Goal: Information Seeking & Learning: Compare options

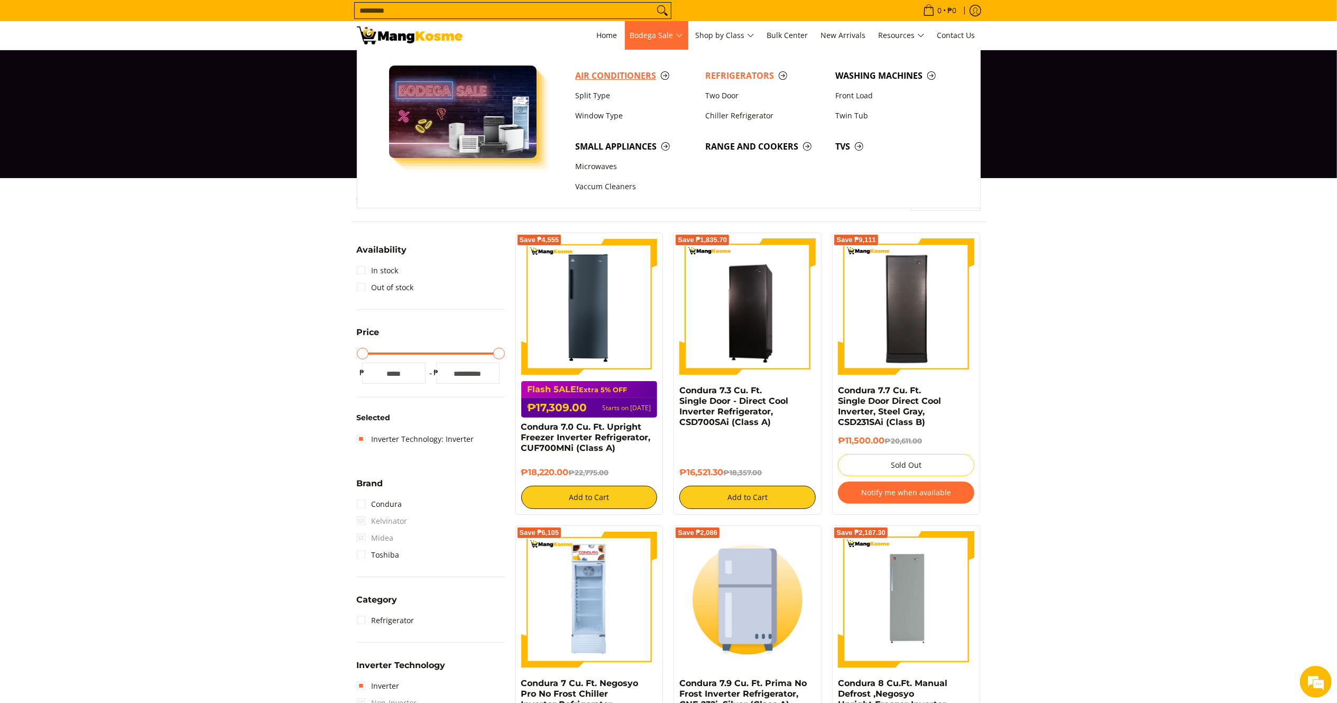
click at [611, 69] on span "Air Conditioners" at bounding box center [634, 75] width 119 height 13
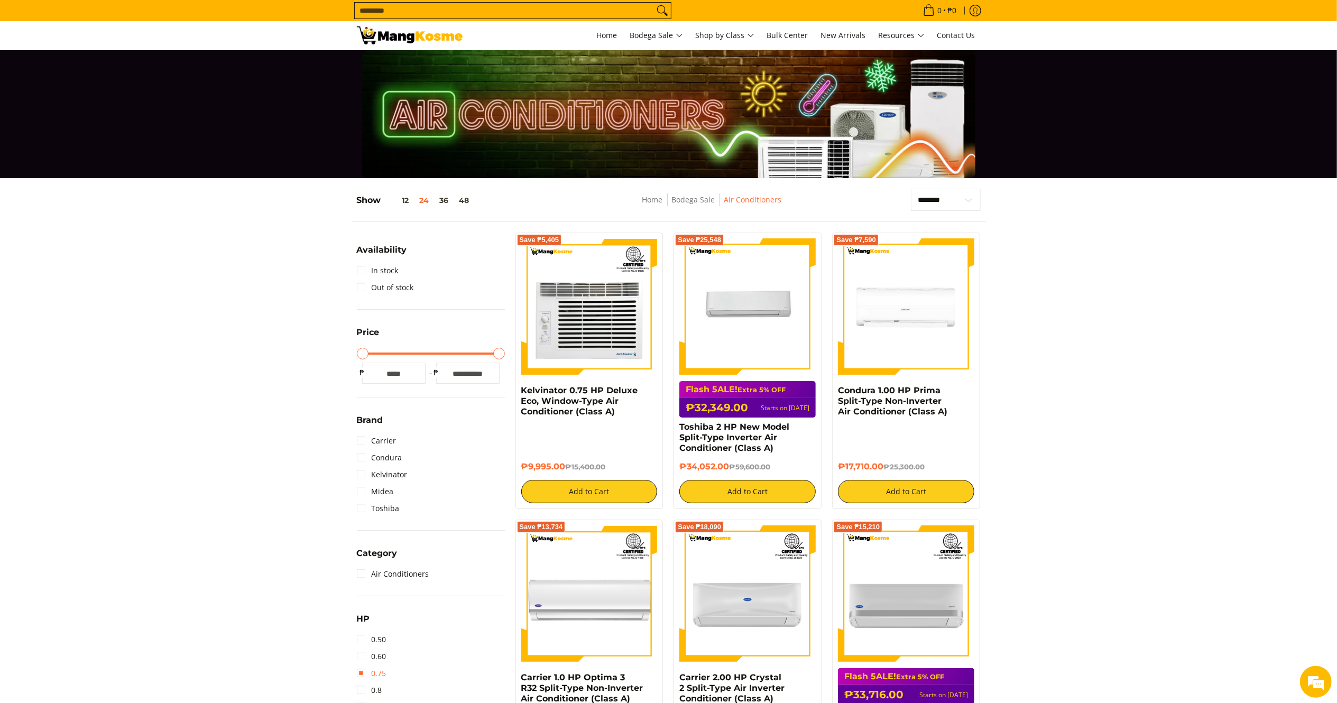
click at [378, 668] on link "0.75" at bounding box center [372, 673] width 30 height 17
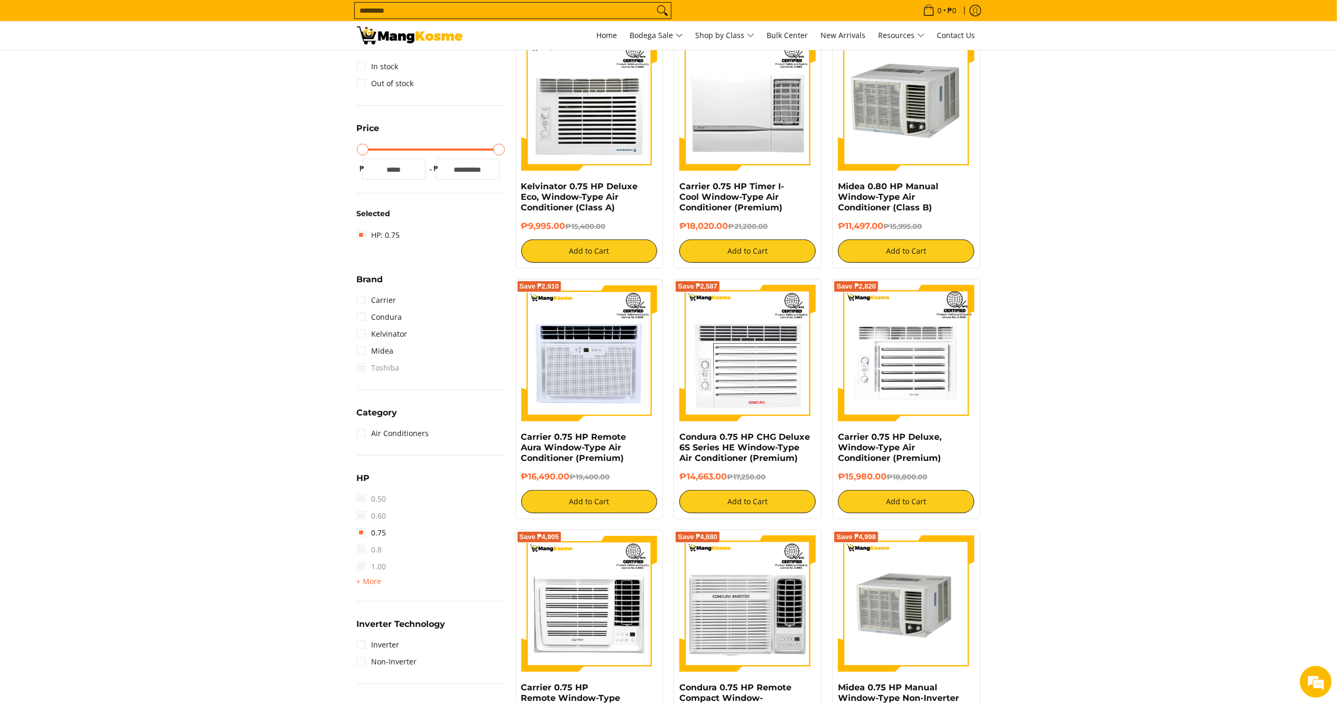
scroll to position [211, 0]
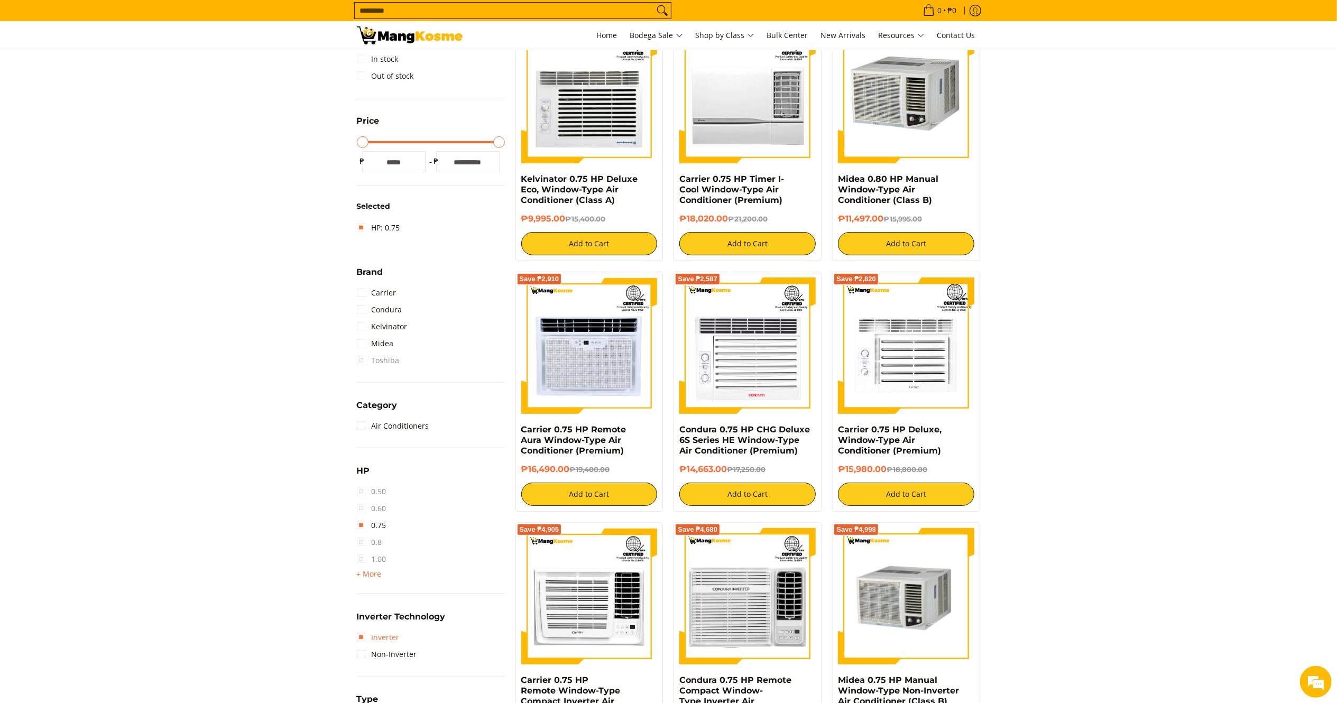
click at [389, 629] on link "Inverter" at bounding box center [378, 637] width 43 height 17
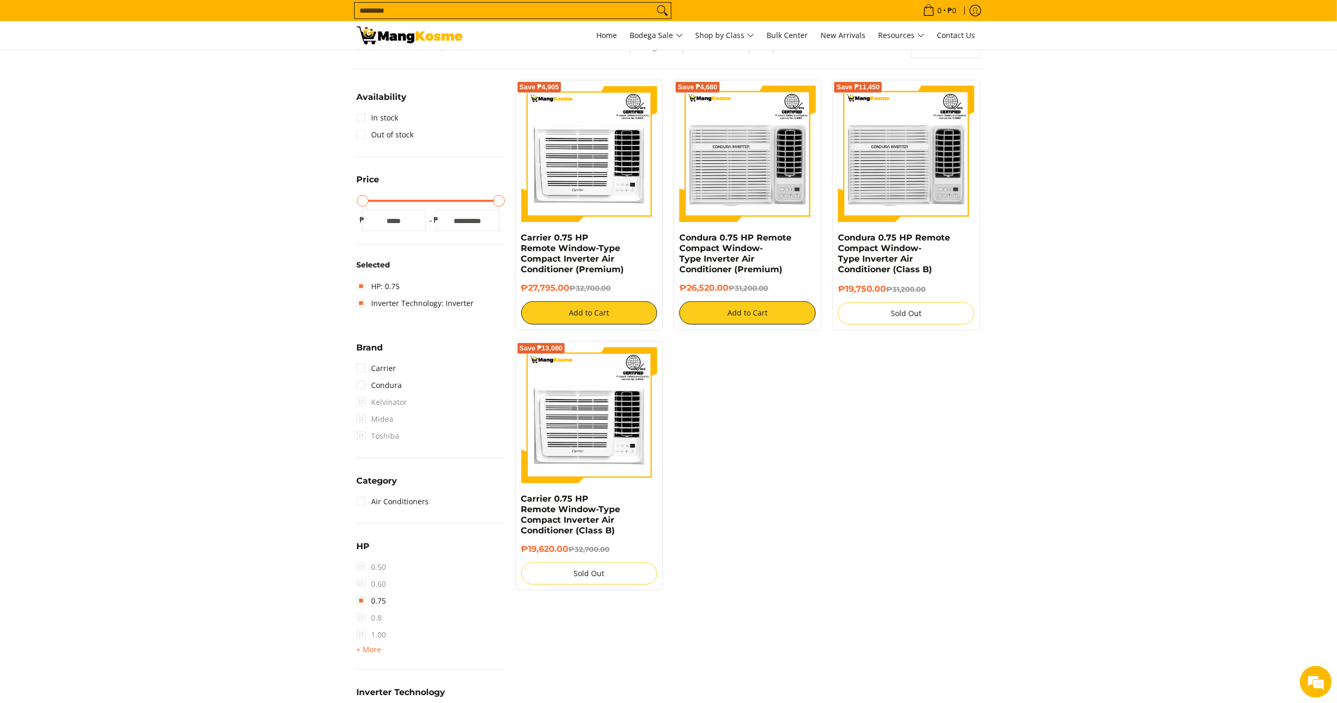
scroll to position [138, 0]
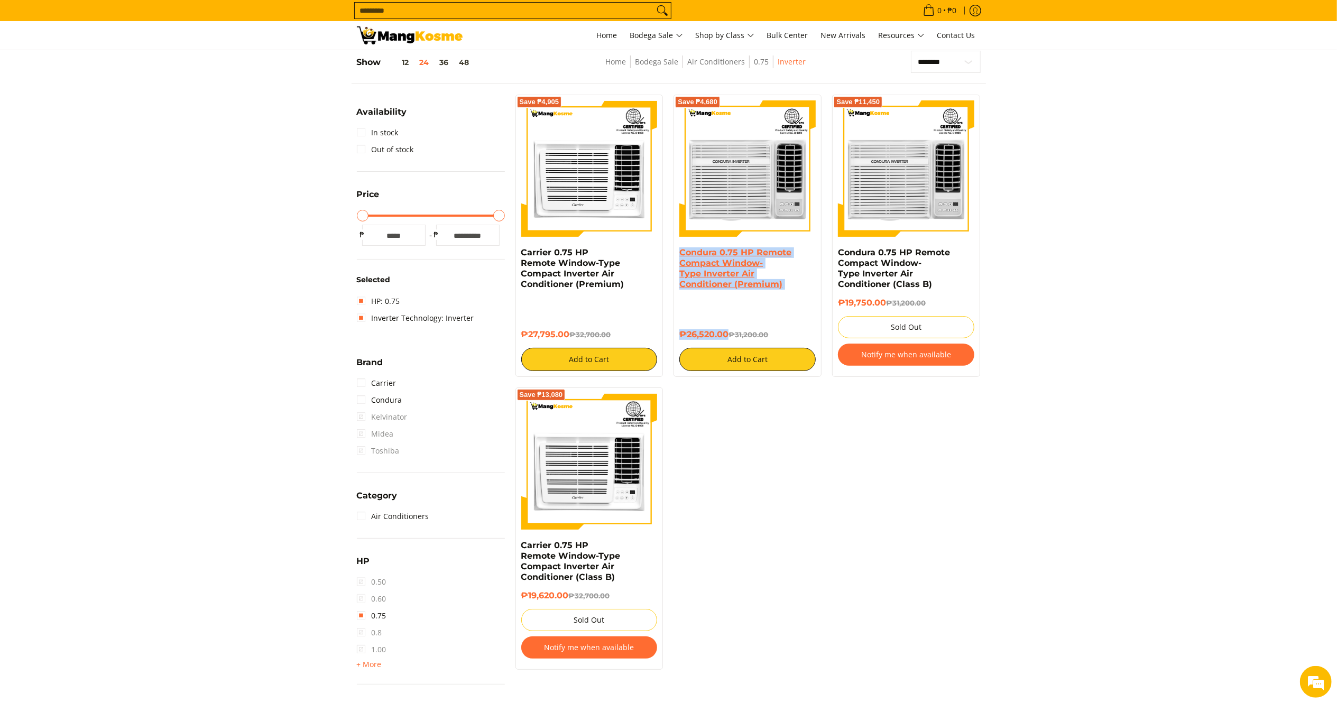
drag, startPoint x: 728, startPoint y: 331, endPoint x: 681, endPoint y: 255, distance: 89.5
click at [681, 255] on div "Condura 0.75 HP Remote Compact Window-Type Inverter Air Conditioner (Premium) ₱…" at bounding box center [747, 309] width 136 height 124
drag, startPoint x: 571, startPoint y: 333, endPoint x: 522, endPoint y: 253, distance: 93.5
click at [522, 253] on div "Carrier 0.75 HP Remote Window-Type Compact Inverter Air Conditioner (Premium) ₱…" at bounding box center [589, 309] width 136 height 124
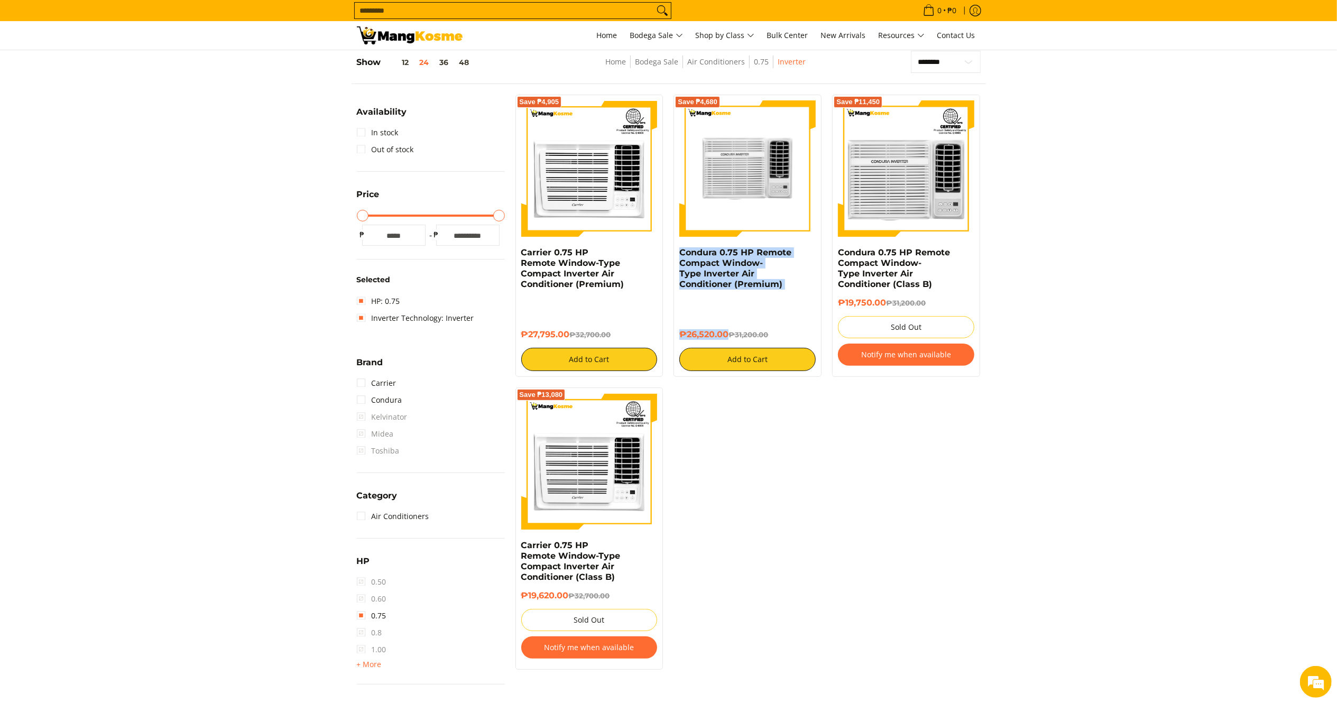
copy div "Carrier 0.75 HP Remote Window-Type Compact Inverter Air Conditioner (Premium) ₱…"
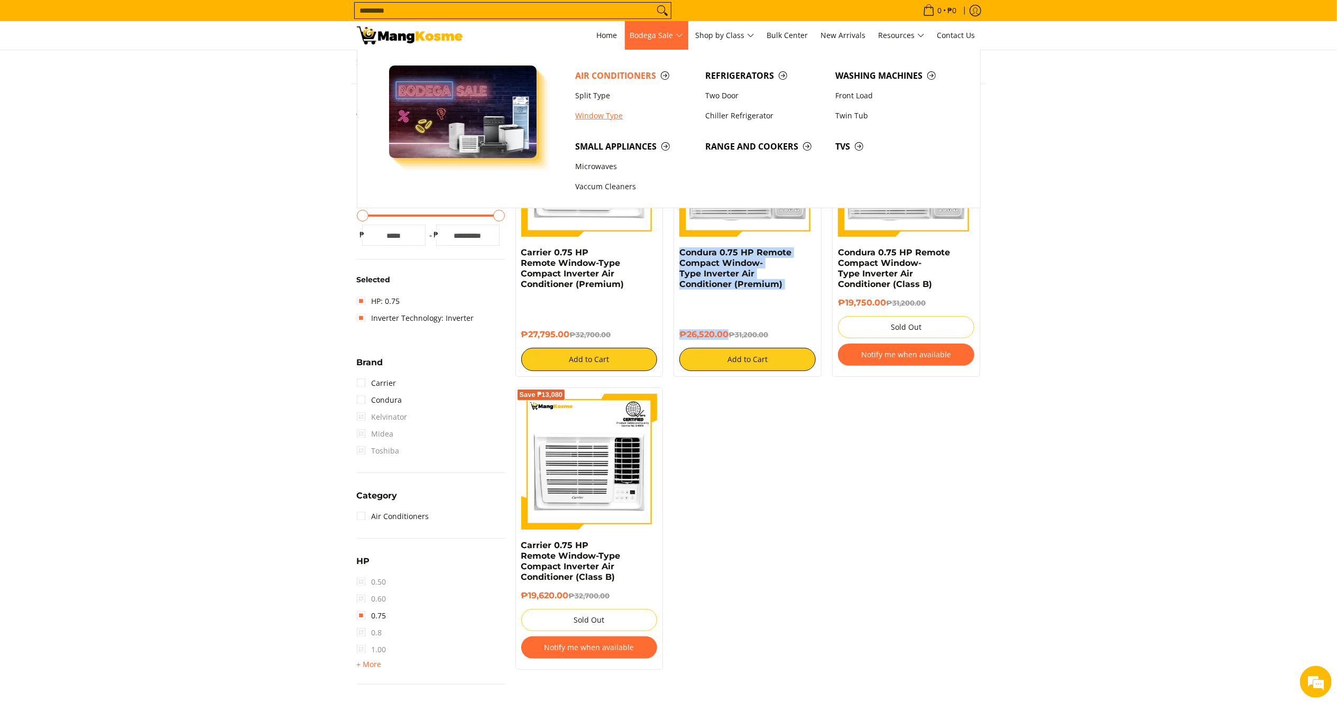
click at [592, 107] on link "Window Type" at bounding box center [635, 116] width 130 height 20
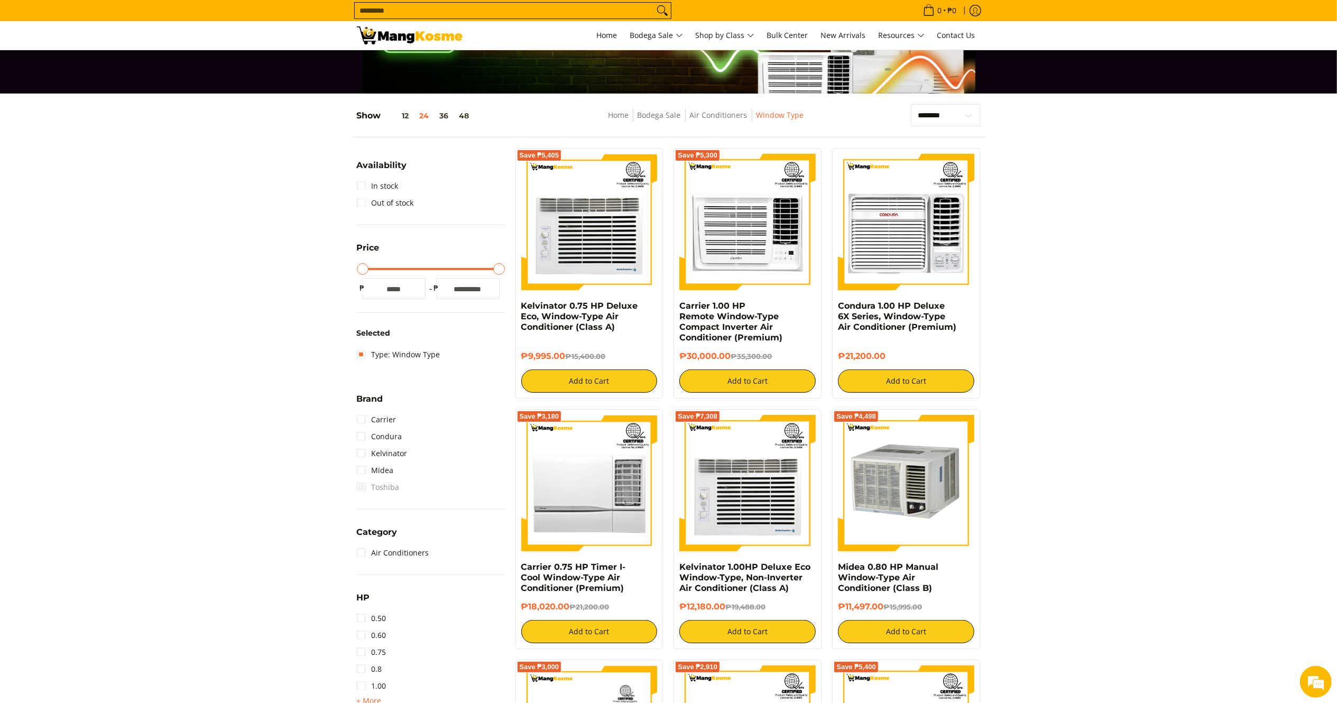
scroll to position [106, 0]
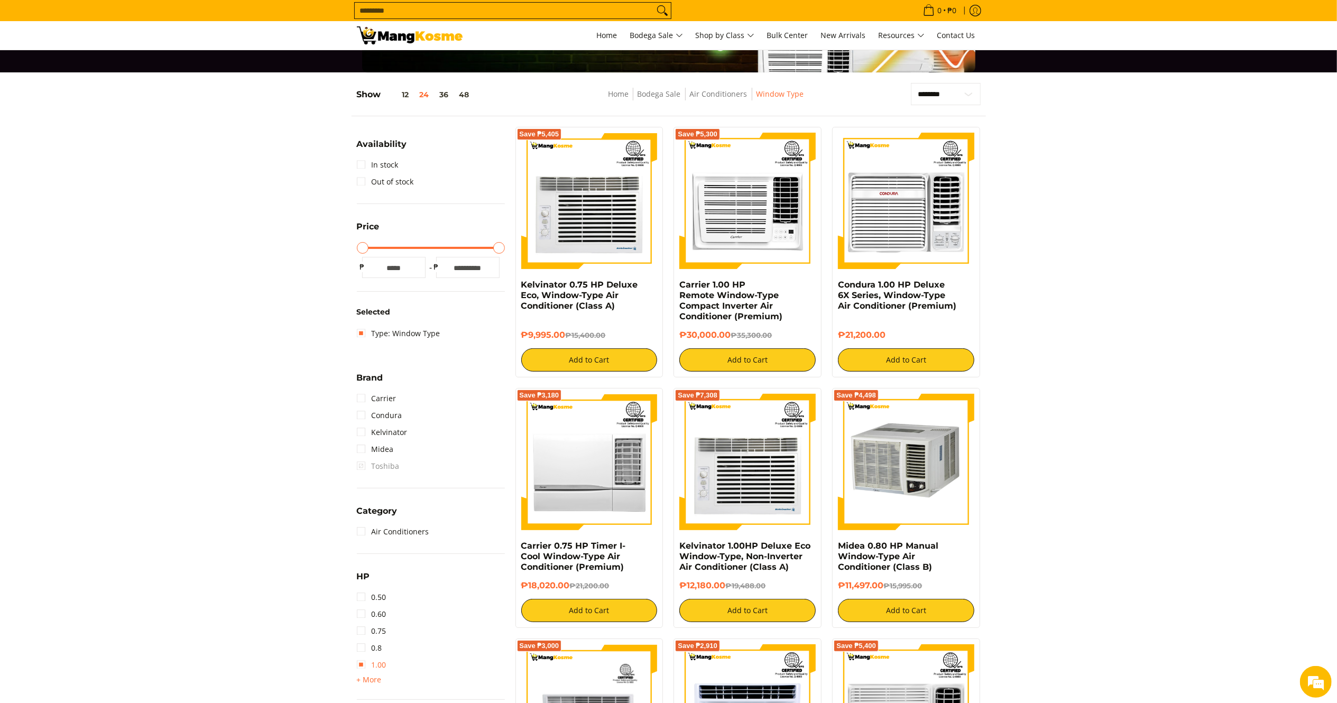
click at [381, 661] on link "1.00" at bounding box center [372, 664] width 30 height 17
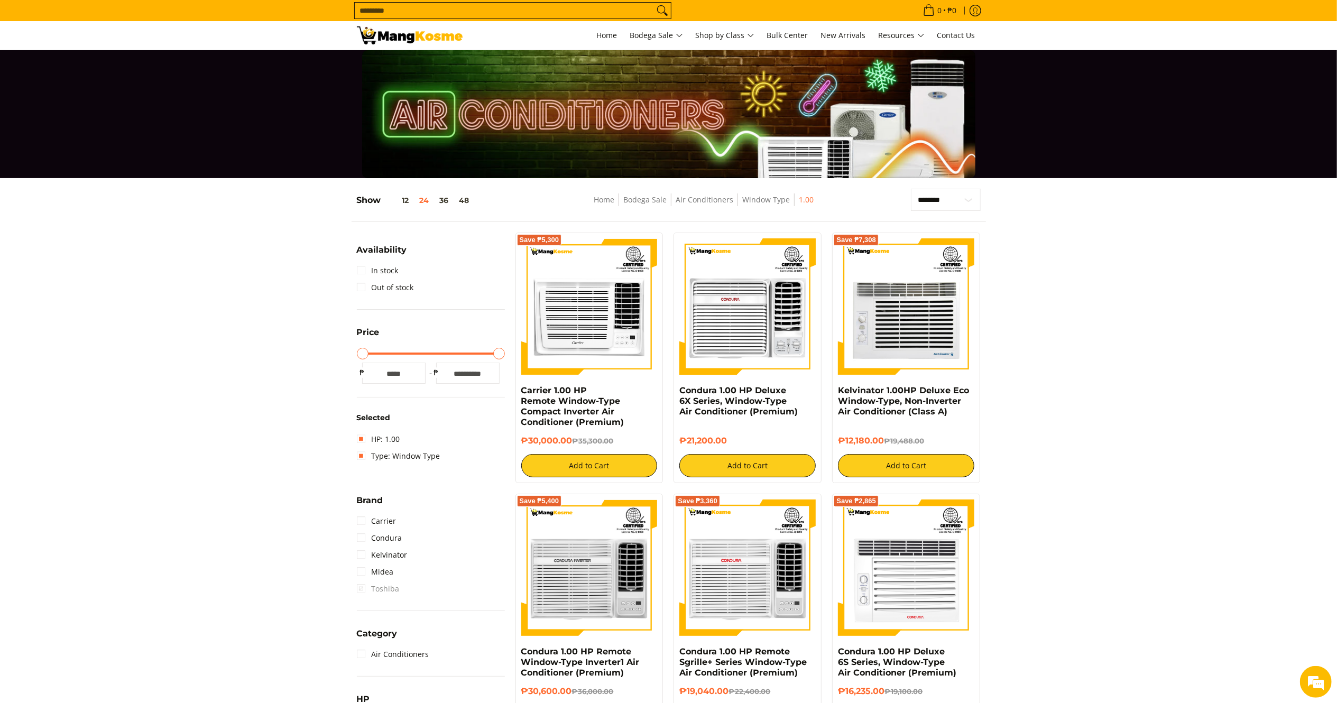
drag, startPoint x: 886, startPoint y: 443, endPoint x: 831, endPoint y: 388, distance: 78.5
click at [831, 388] on div "Save ₱7,308 Kelvinator 1.00HP Deluxe Eco Window-Type, Non-Inverter Air Conditio…" at bounding box center [906, 358] width 159 height 251
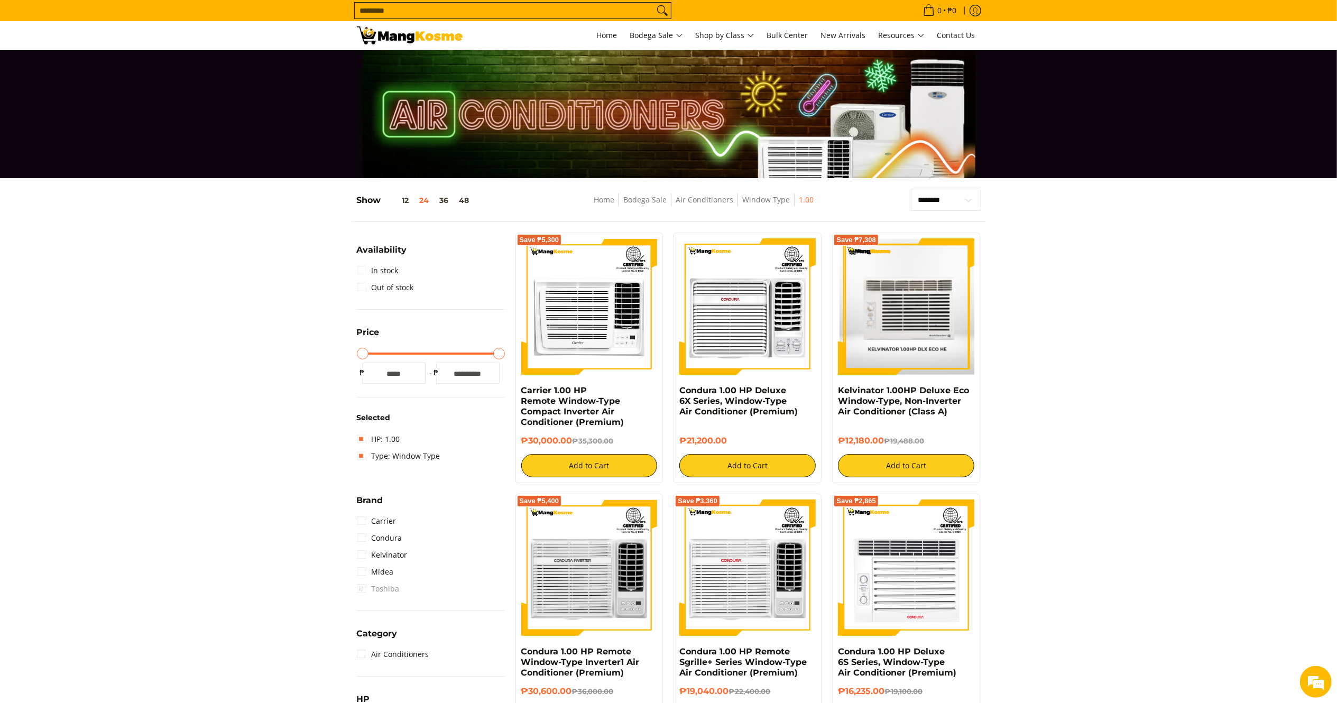
copy div "Kelvinator 1.00HP Deluxe Eco Window-Type, Non-Inverter Air Conditioner (Class A…"
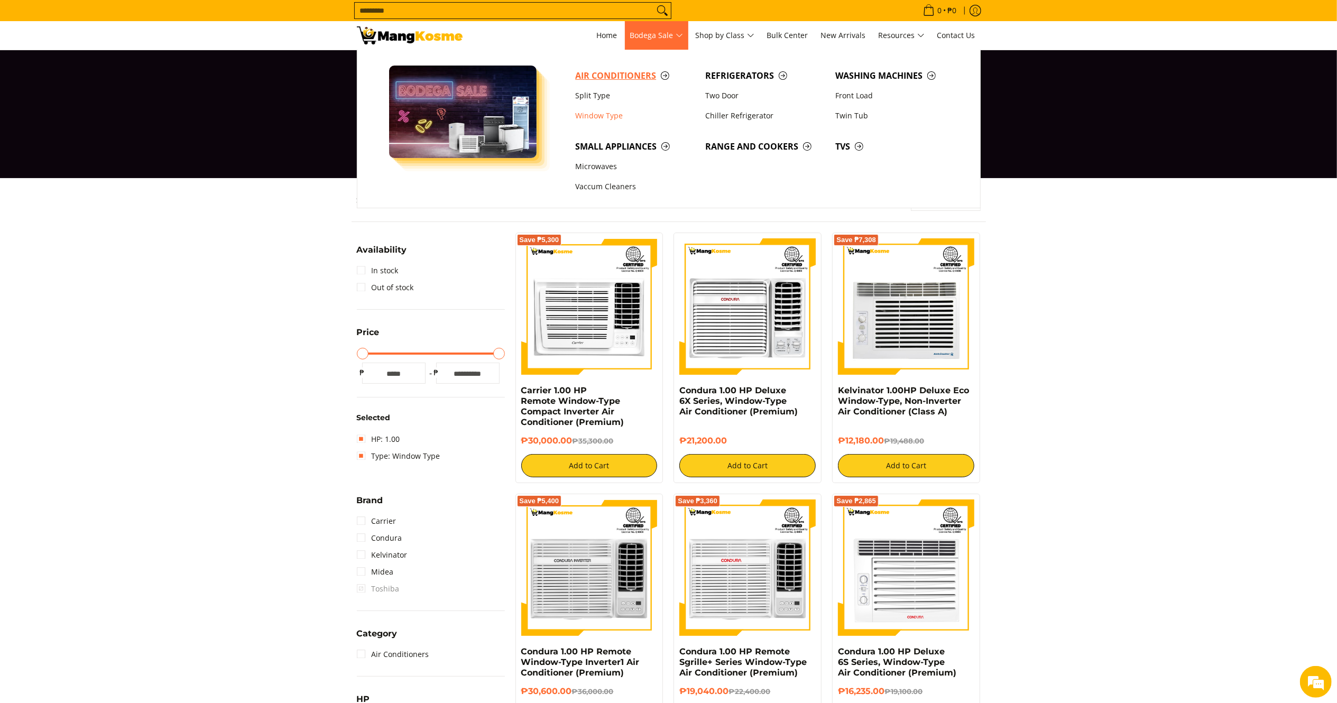
click at [628, 78] on span "Air Conditioners" at bounding box center [634, 75] width 119 height 13
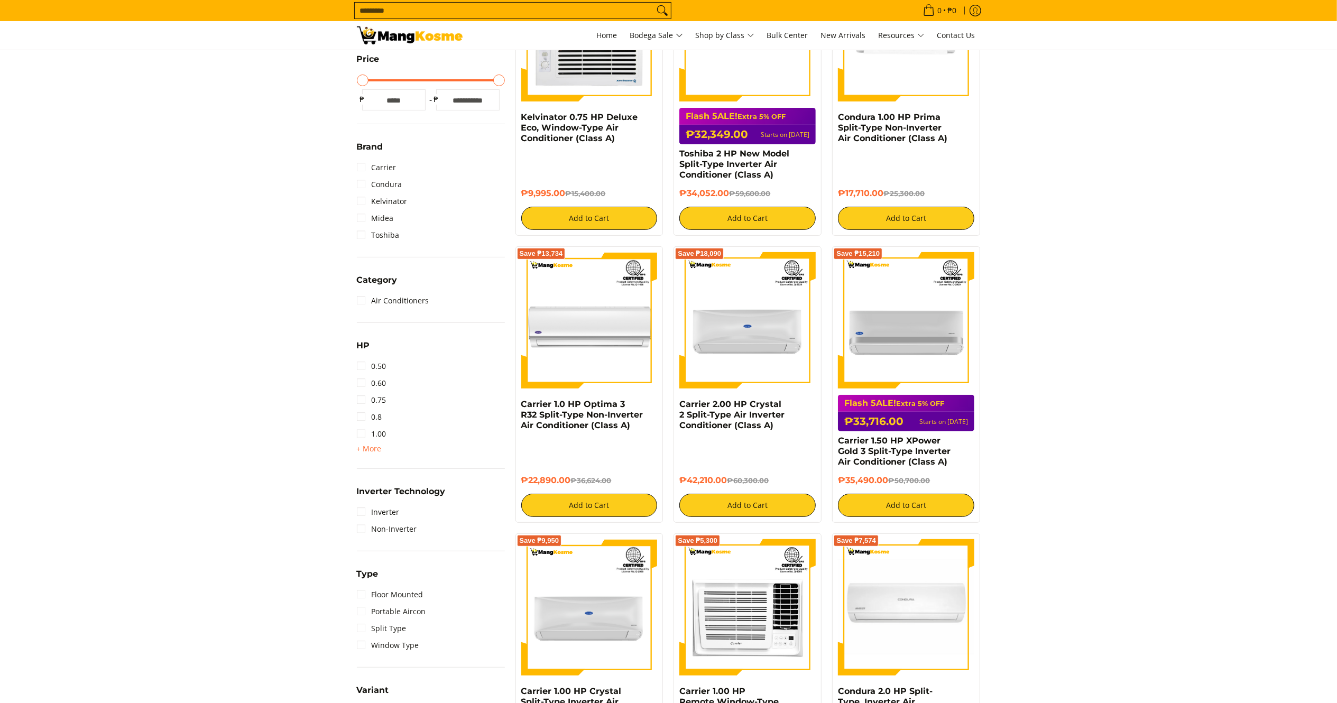
scroll to position [273, 0]
click at [366, 446] on span "+ More" at bounding box center [369, 448] width 25 height 8
click at [375, 449] on link "1.50" at bounding box center [372, 450] width 30 height 17
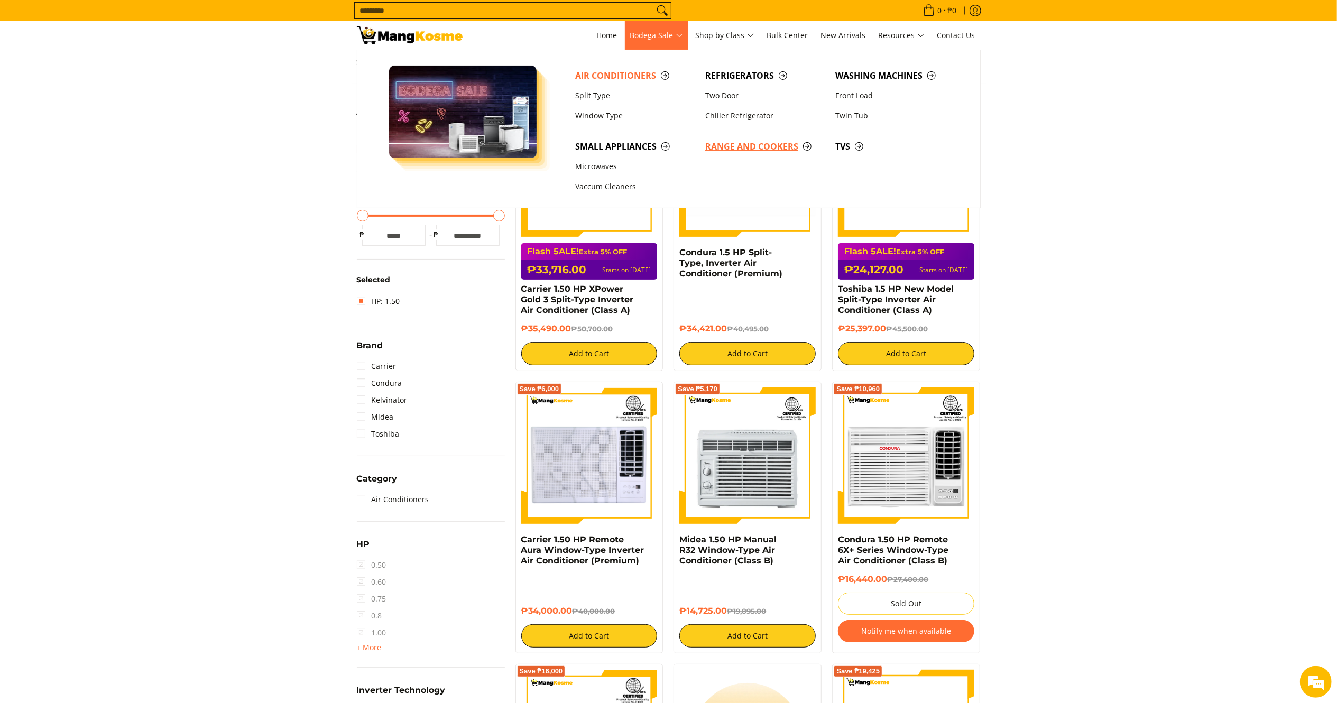
click at [773, 138] on link "Range and Cookers" at bounding box center [765, 146] width 130 height 20
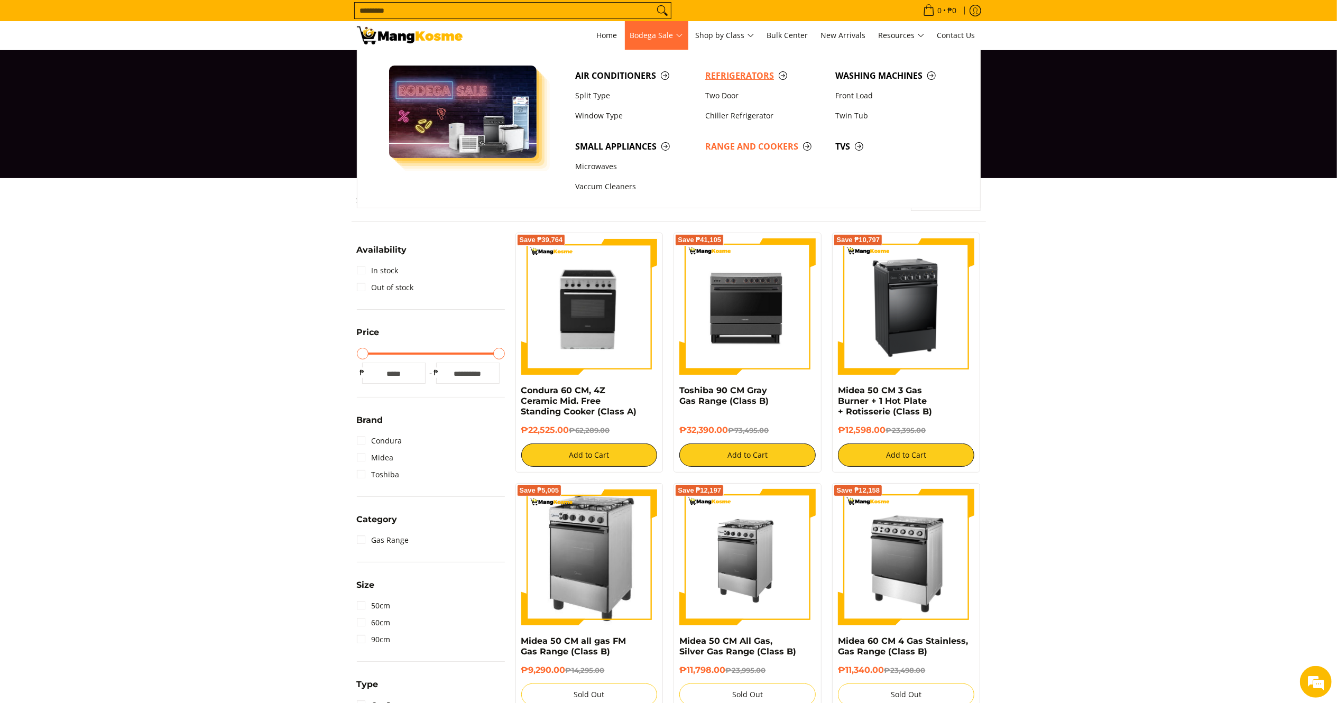
click at [719, 77] on span "Refrigerators" at bounding box center [764, 75] width 119 height 13
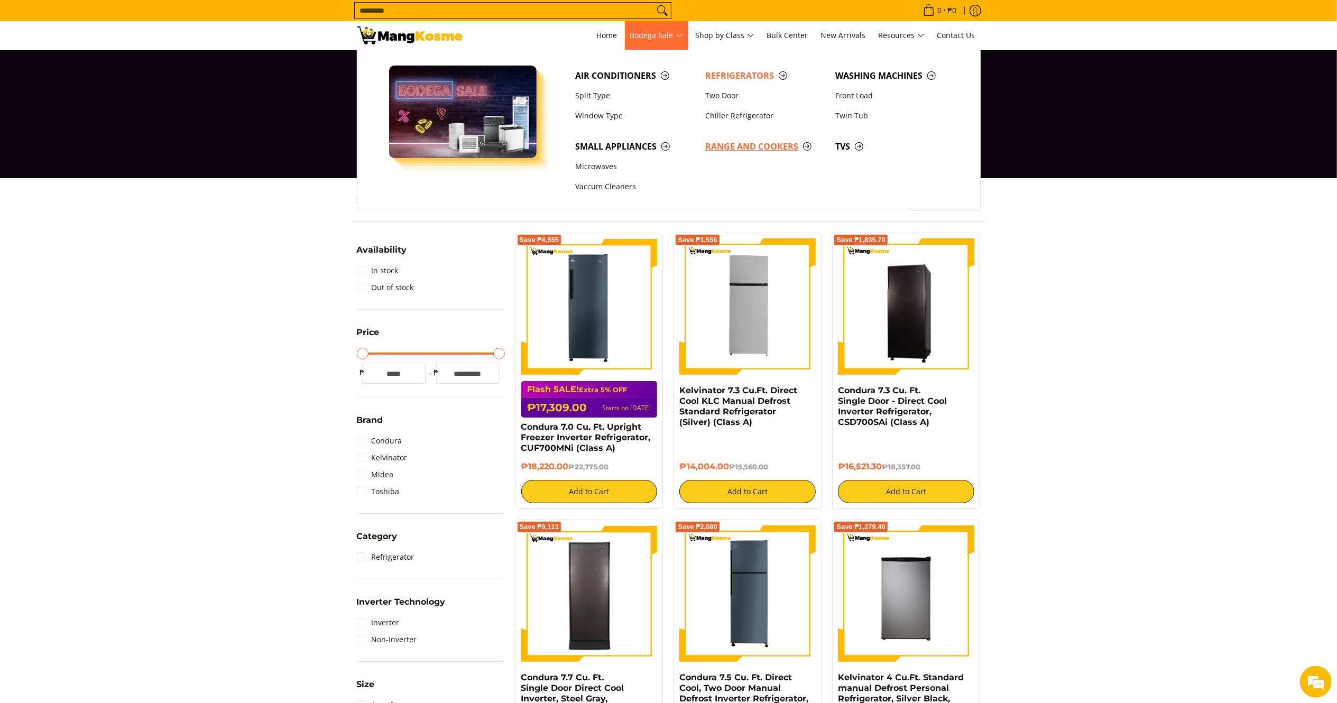
click at [767, 145] on span "Range and Cookers" at bounding box center [764, 146] width 119 height 13
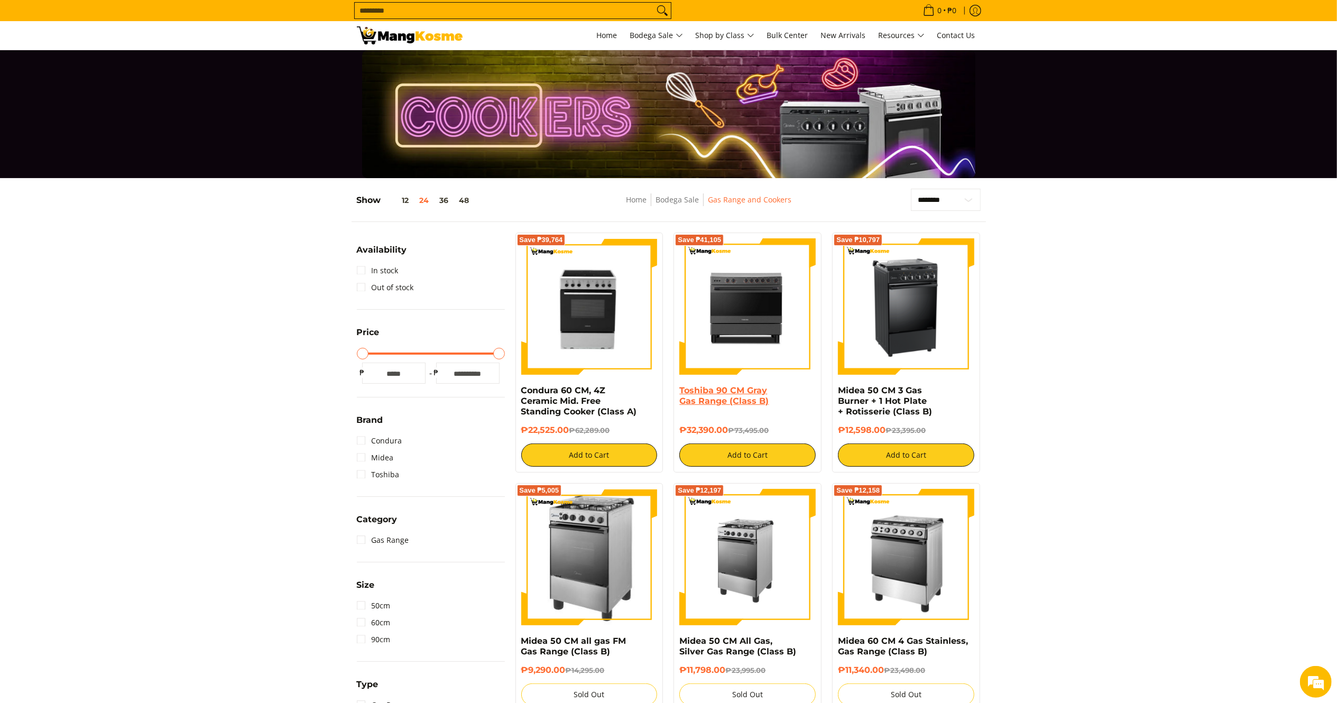
drag, startPoint x: 0, startPoint y: 0, endPoint x: 681, endPoint y: 391, distance: 784.8
click at [681, 391] on div "Toshiba 90 CM Gray Gas Range (Class B) ₱32,390.00 ₱73,495.00 Add to Cart" at bounding box center [747, 425] width 136 height 81
copy div "Toshiba 90 CM Gray Gas Range (Class B) ₱32,390.00"
click at [766, 330] on img at bounding box center [747, 306] width 136 height 136
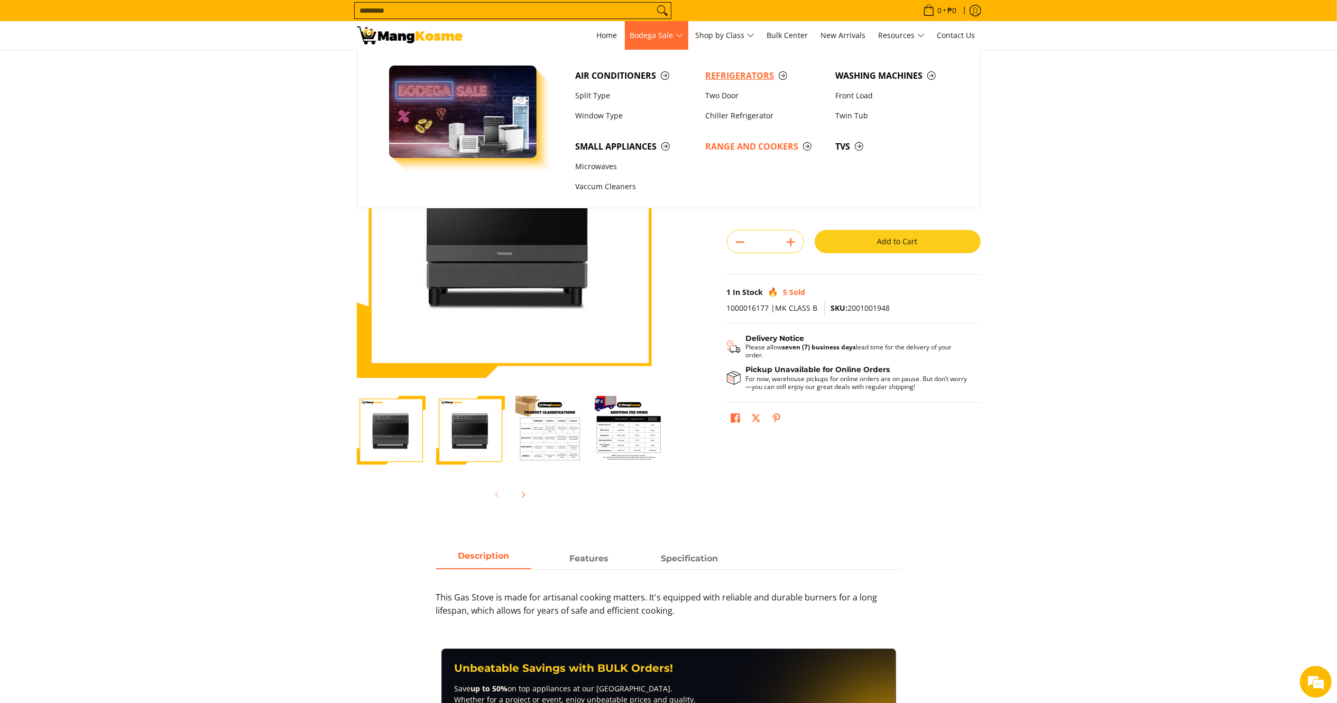
click at [720, 69] on span "Refrigerators" at bounding box center [764, 75] width 119 height 13
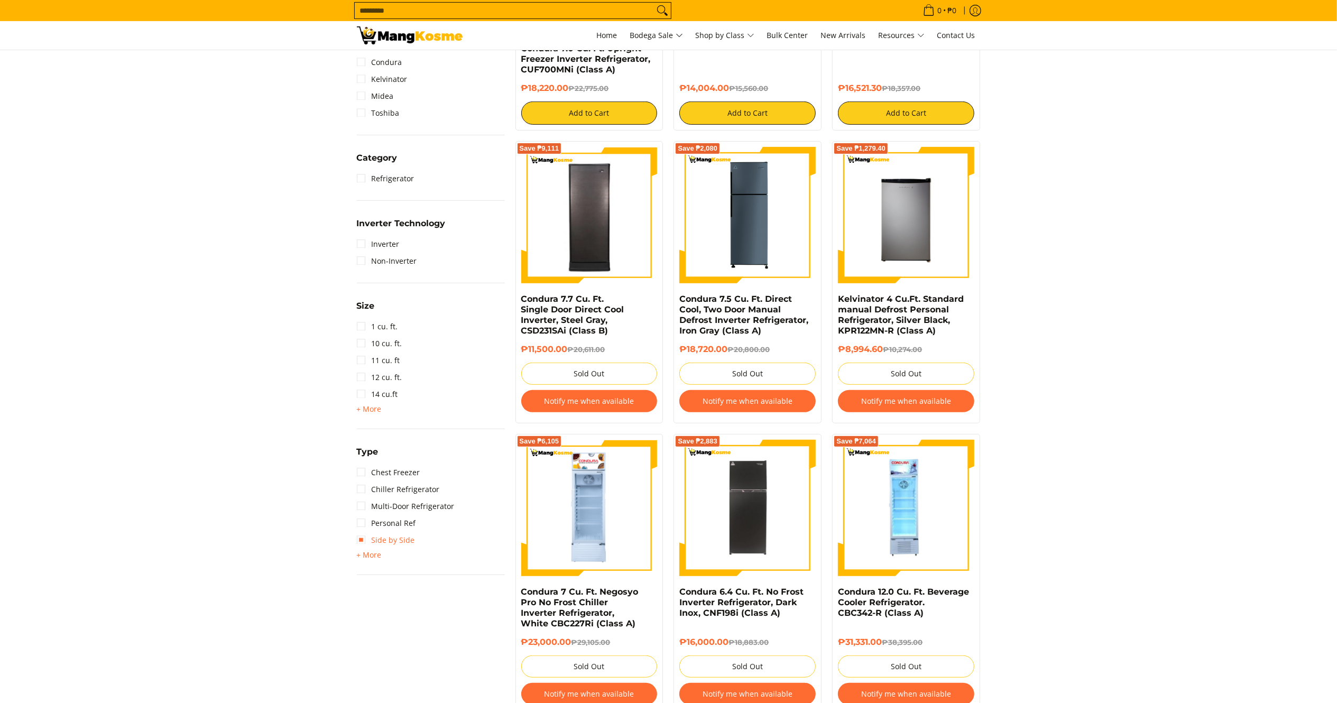
click at [392, 534] on link "Side by Side" at bounding box center [386, 540] width 58 height 17
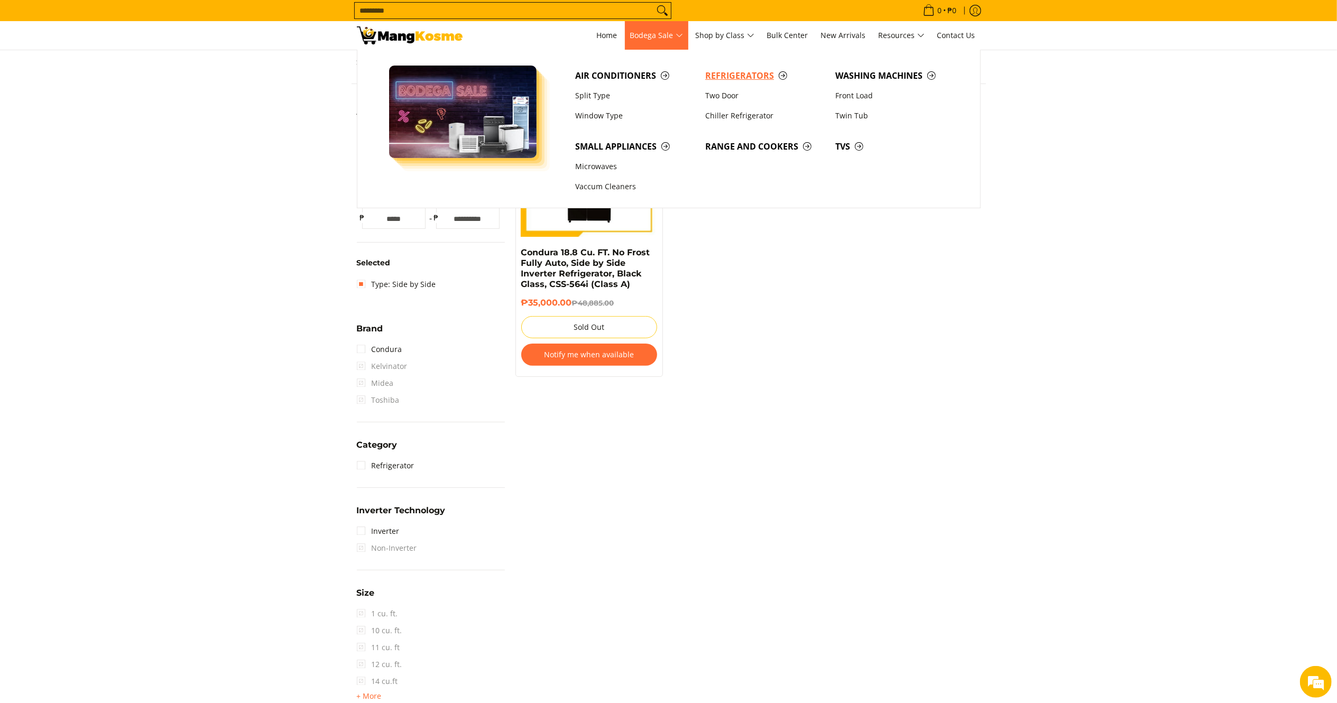
click at [723, 75] on span "Refrigerators" at bounding box center [764, 75] width 119 height 13
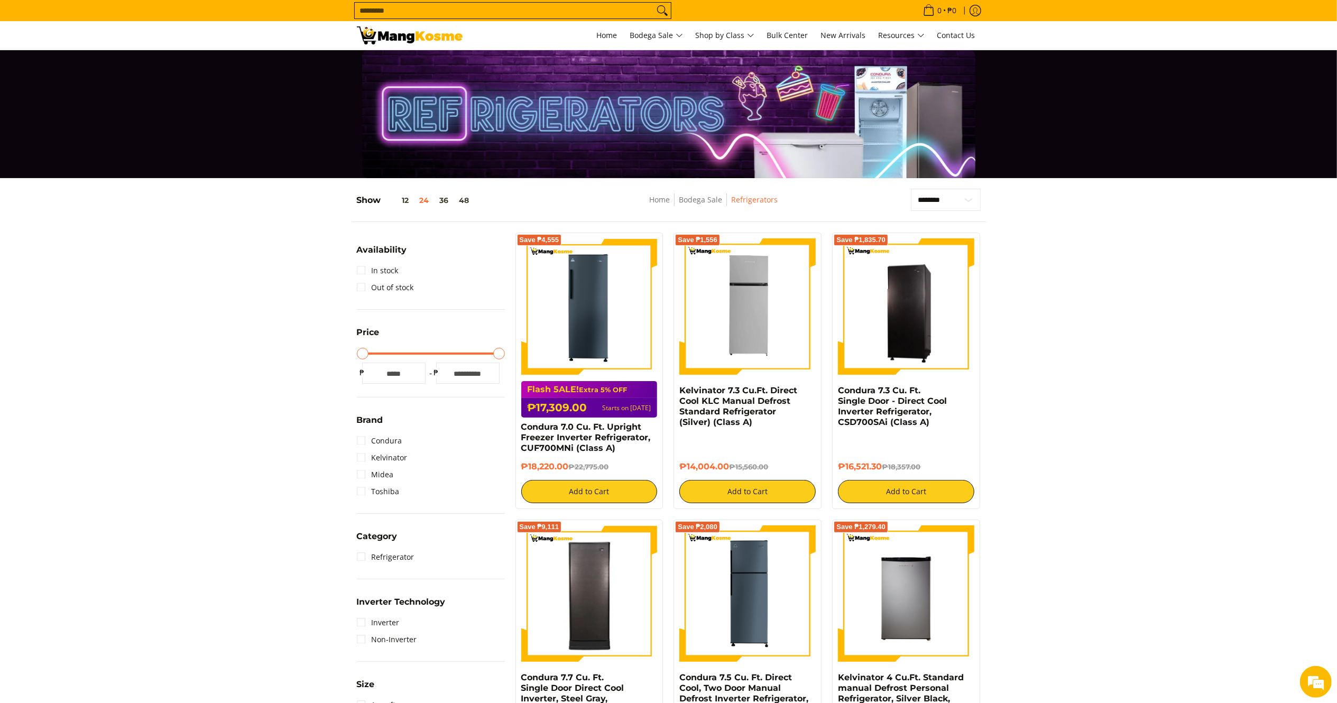
click at [378, 31] on img at bounding box center [410, 35] width 106 height 18
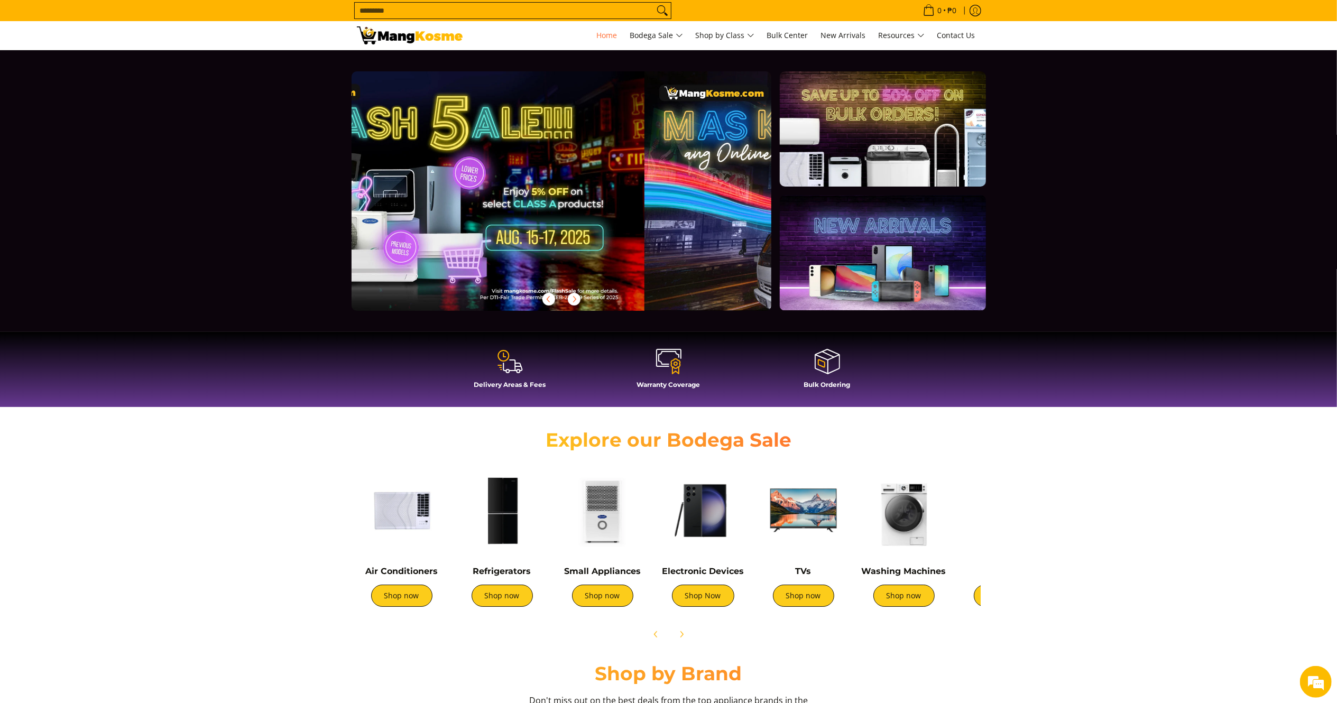
scroll to position [0, 420]
